Goal: Book appointment/travel/reservation

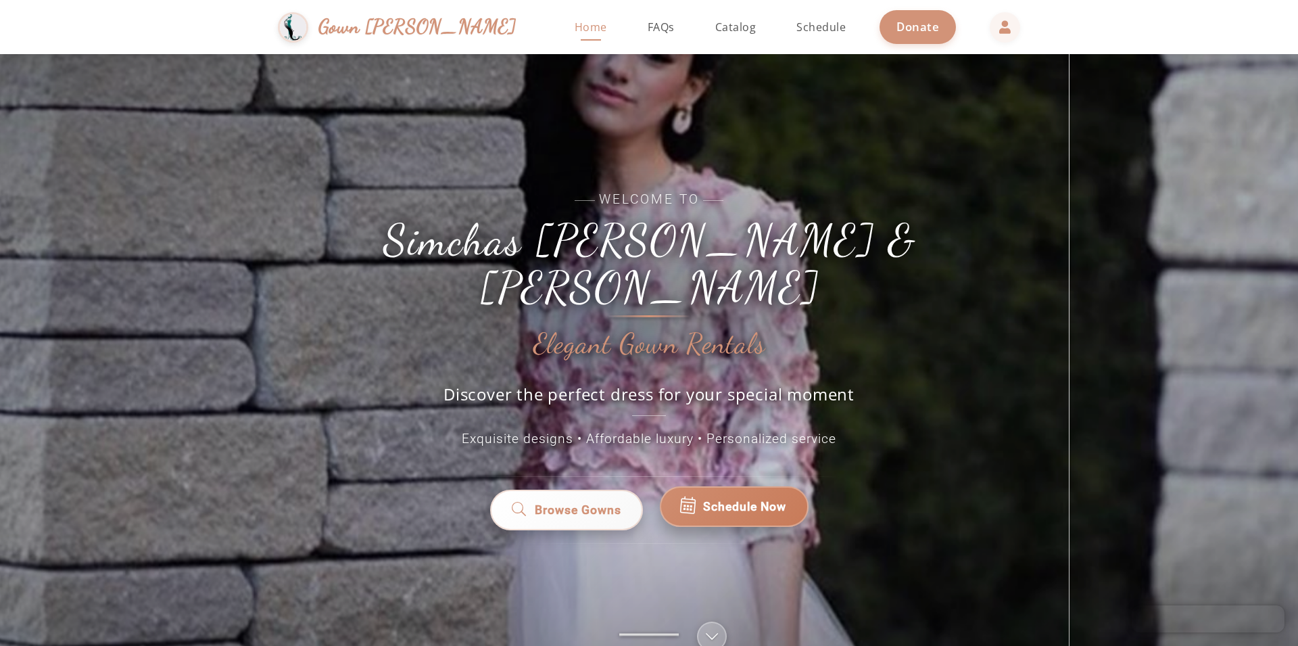
click at [738, 489] on link "Schedule Now" at bounding box center [734, 509] width 149 height 41
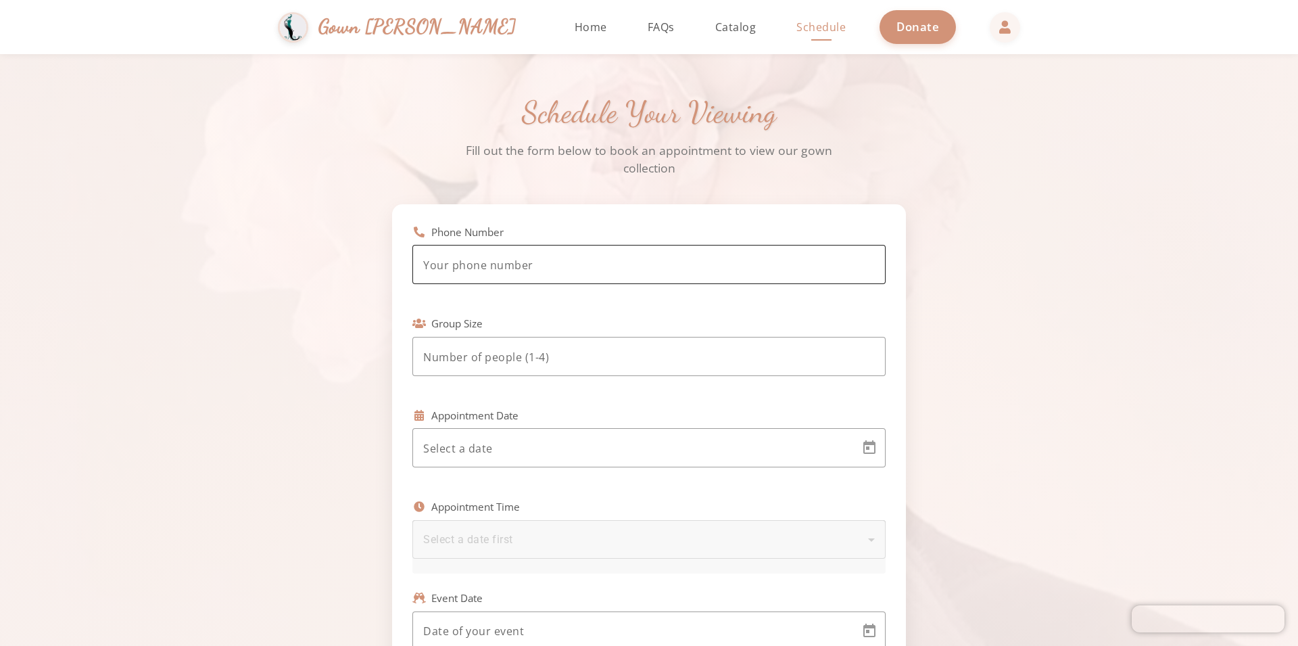
click at [618, 261] on input "tel" at bounding box center [649, 265] width 452 height 16
type input "(917) 680-6623"
click at [588, 349] on div at bounding box center [649, 356] width 452 height 39
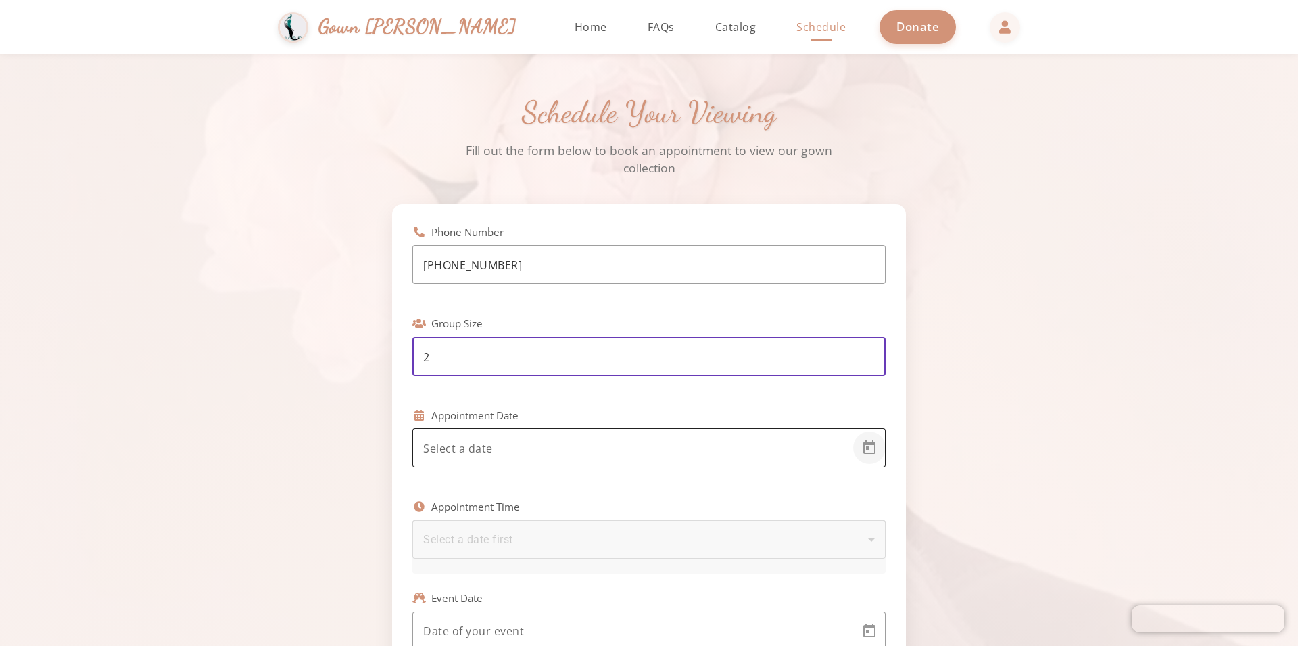
type input "2"
click at [865, 453] on span "Open calendar" at bounding box center [869, 447] width 32 height 32
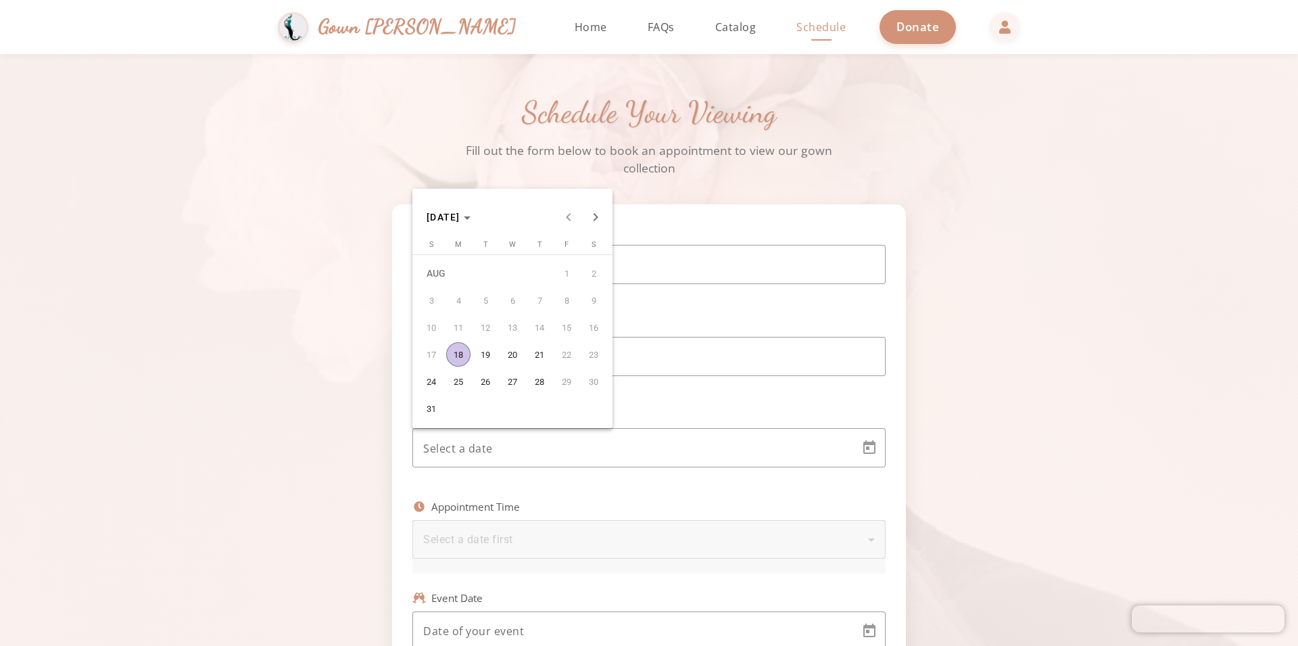
click at [462, 350] on span "18" at bounding box center [458, 354] width 24 height 24
type input "8/18/2025"
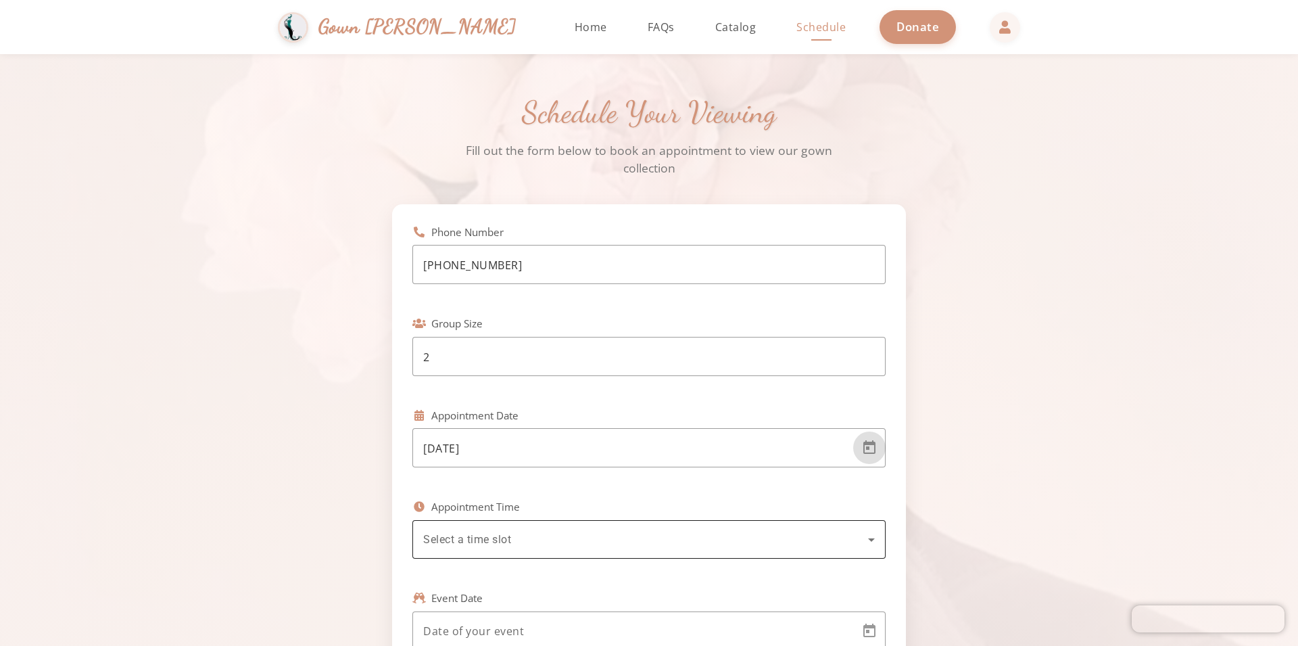
click at [866, 538] on icon at bounding box center [871, 539] width 16 height 16
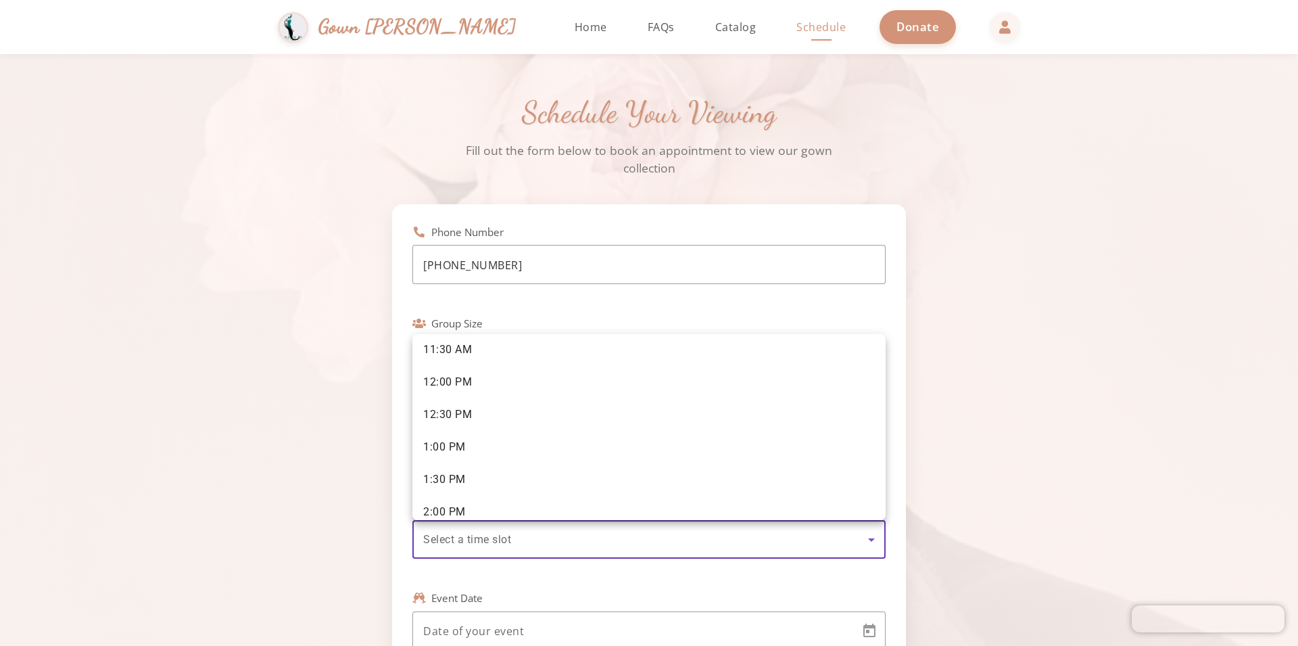
scroll to position [117, 0]
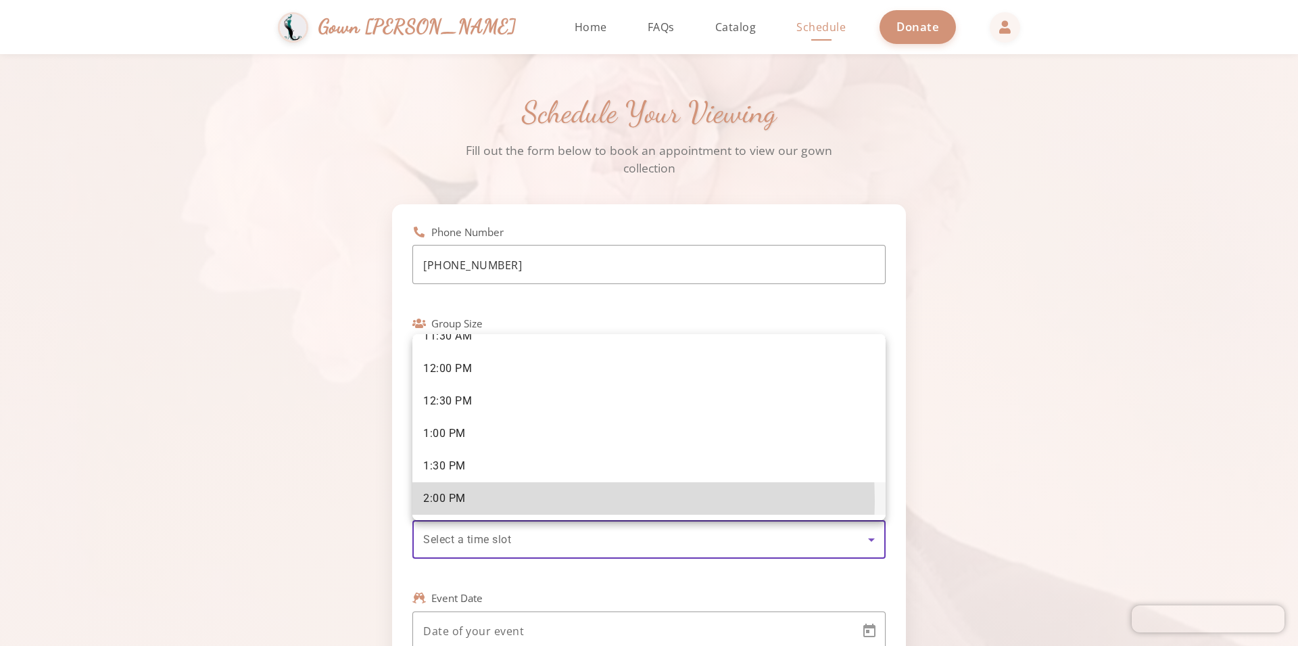
click at [436, 501] on span "2:00 PM" at bounding box center [444, 498] width 43 height 15
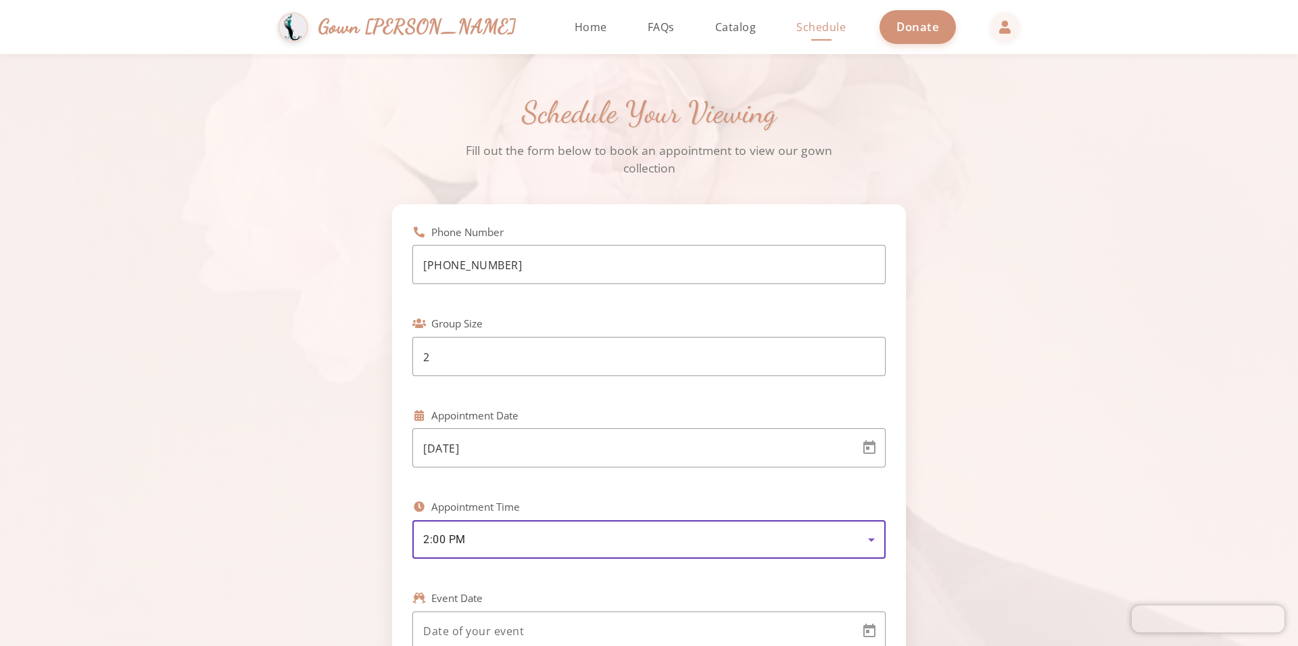
scroll to position [308, 0]
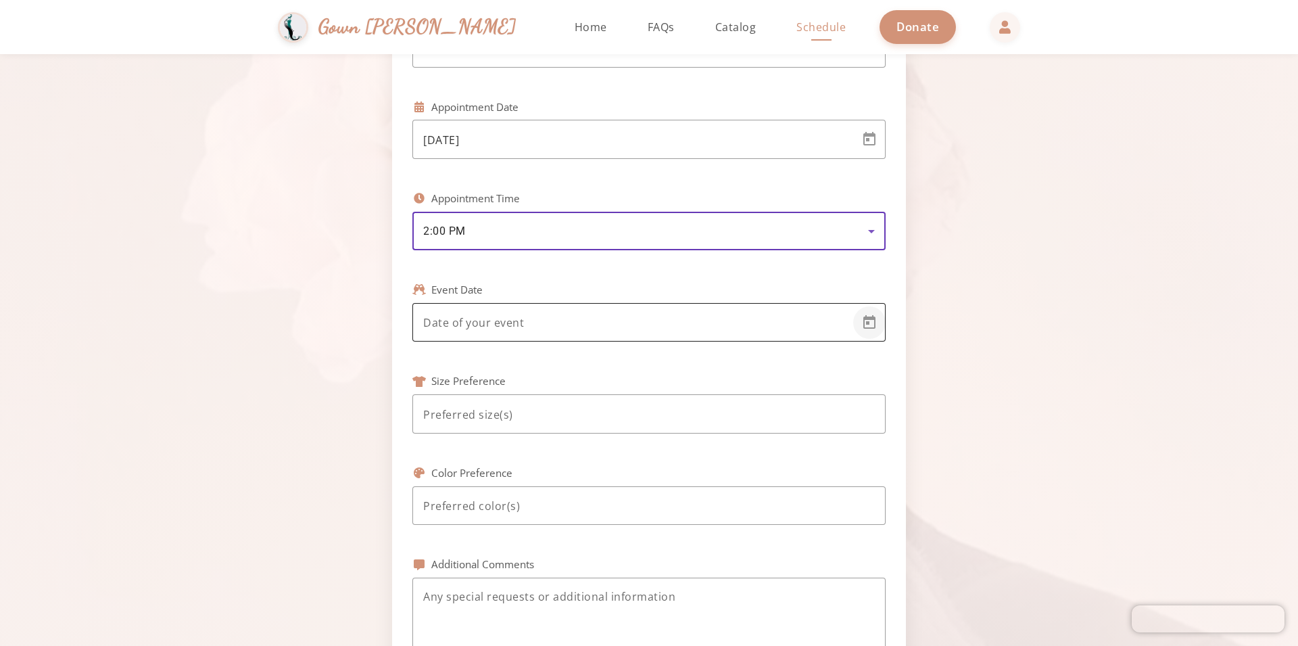
click at [872, 326] on span "Open calendar" at bounding box center [869, 322] width 32 height 32
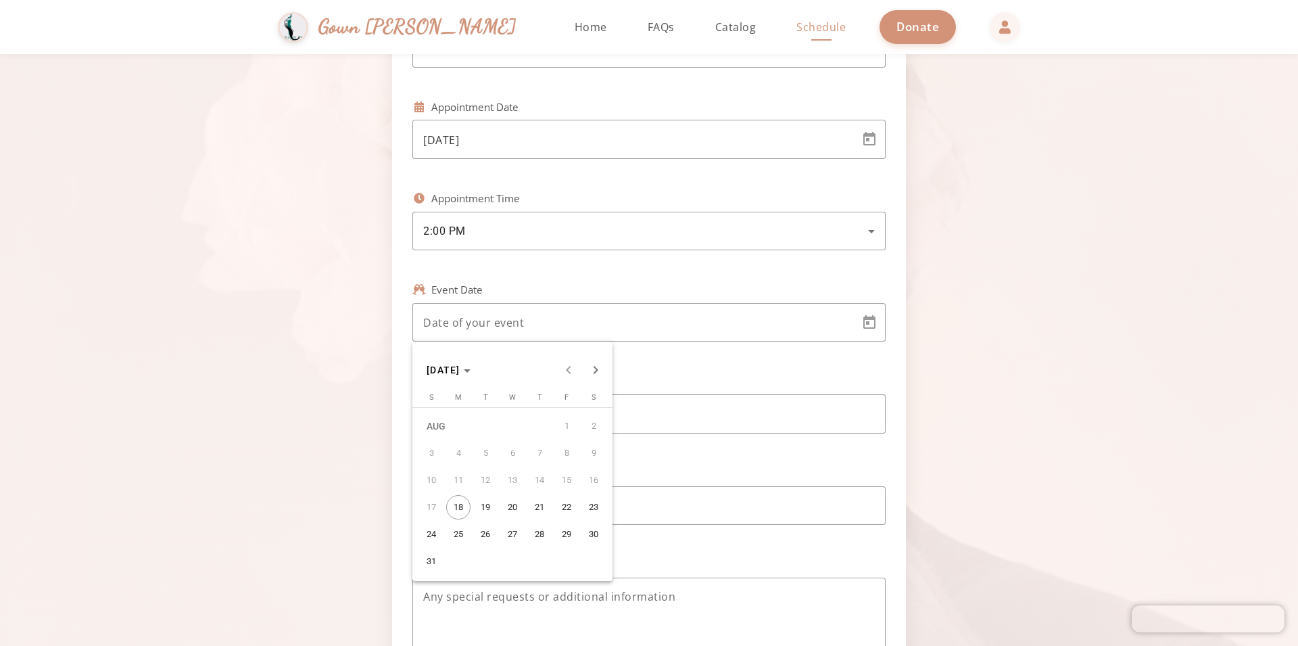
click at [427, 531] on span "24" at bounding box center [431, 534] width 24 height 24
type input "8/24/2025"
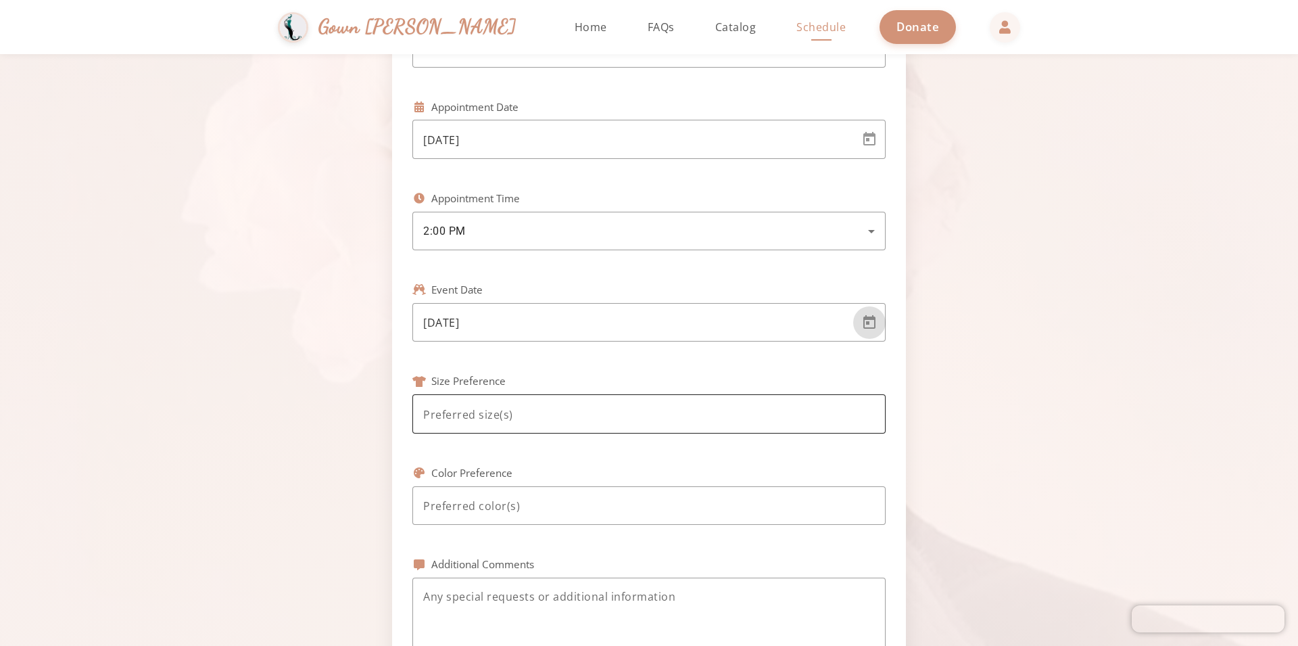
click at [553, 419] on input at bounding box center [649, 414] width 452 height 16
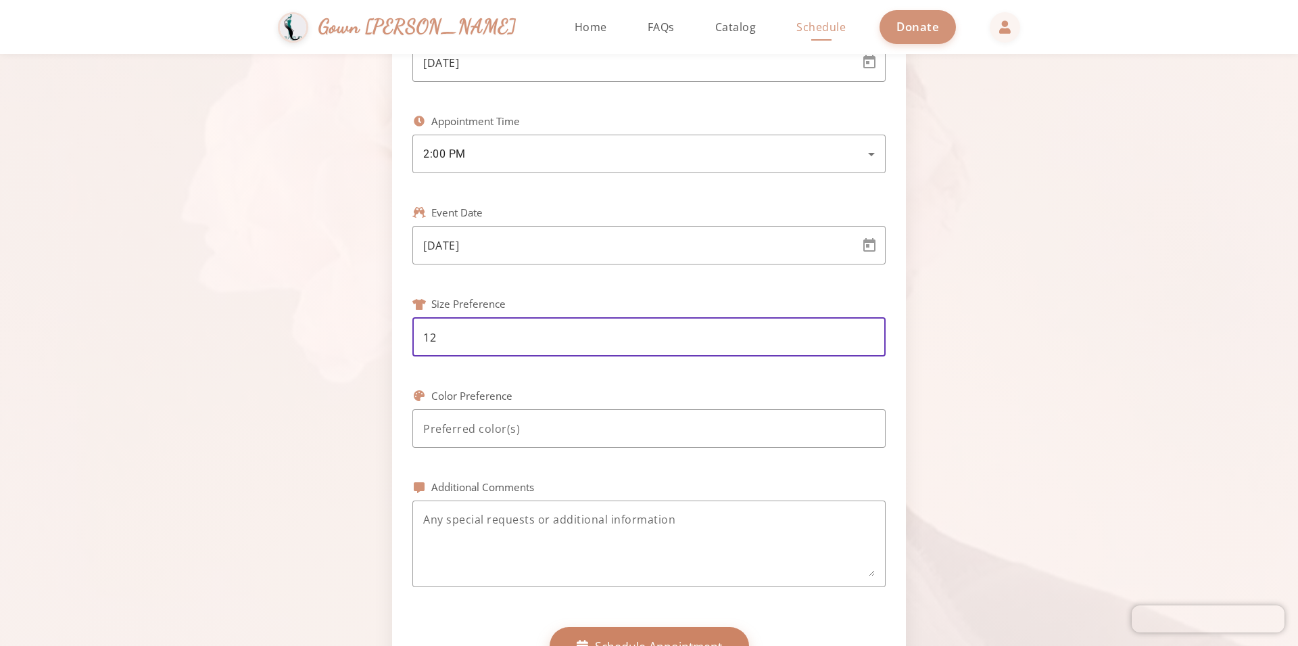
scroll to position [154, 0]
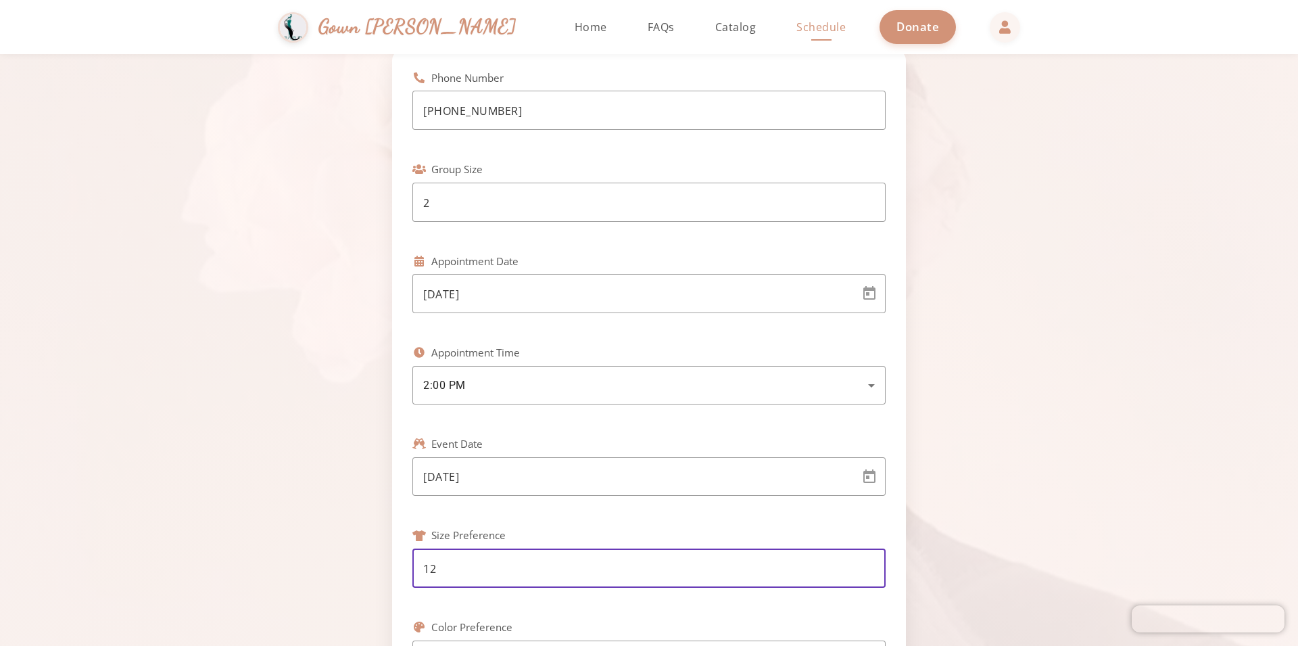
type input "12"
click at [1286, 521] on div "Schedule Your Viewing Fill out the form below to book an appointment to view ou…" at bounding box center [649, 430] width 1298 height 1060
